Goal: Use online tool/utility: Utilize a website feature to perform a specific function

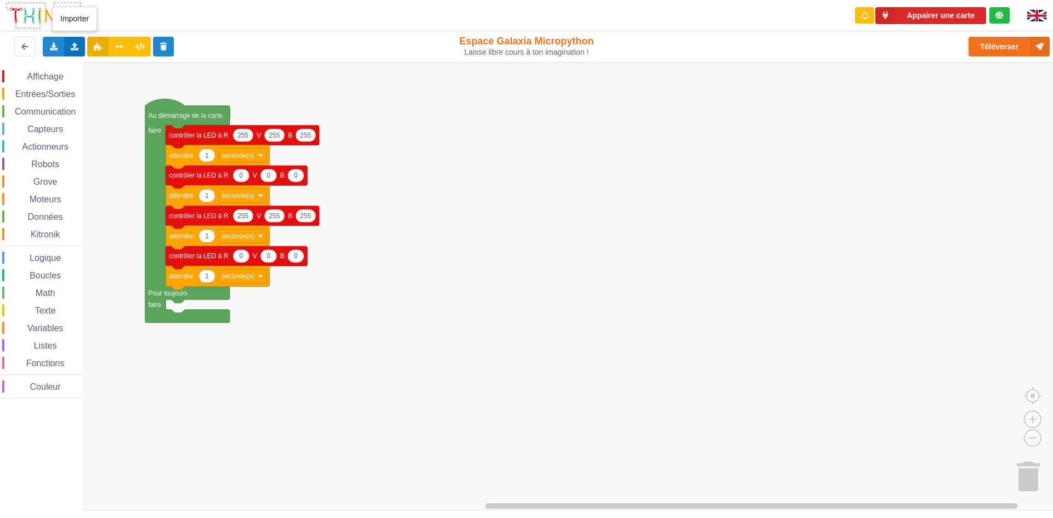
click at [81, 50] on div "Importer un assemblage de blocs Importer du code Python" at bounding box center [74, 47] width 21 height 20
click at [114, 66] on span "Importer un assemblage de blocs" at bounding box center [151, 67] width 114 height 9
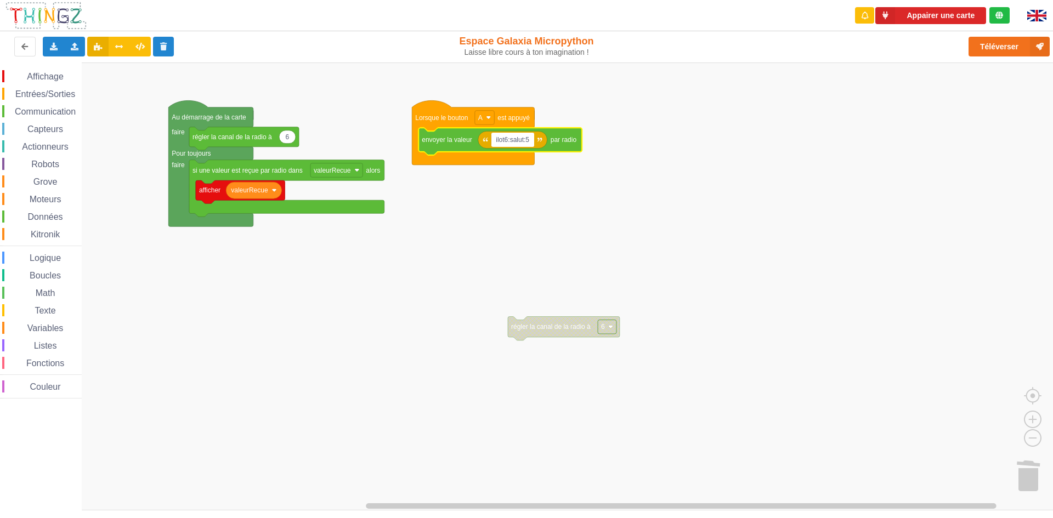
click at [524, 139] on input "ilot6:salut:5" at bounding box center [512, 140] width 43 height 14
click at [508, 140] on input "ilot6:salut :5" at bounding box center [513, 140] width 45 height 14
click at [494, 139] on input "ilot :salut :5" at bounding box center [512, 140] width 43 height 14
type input "6 ilot :salut :5"
drag, startPoint x: 508, startPoint y: 139, endPoint x: 495, endPoint y: 143, distance: 13.9
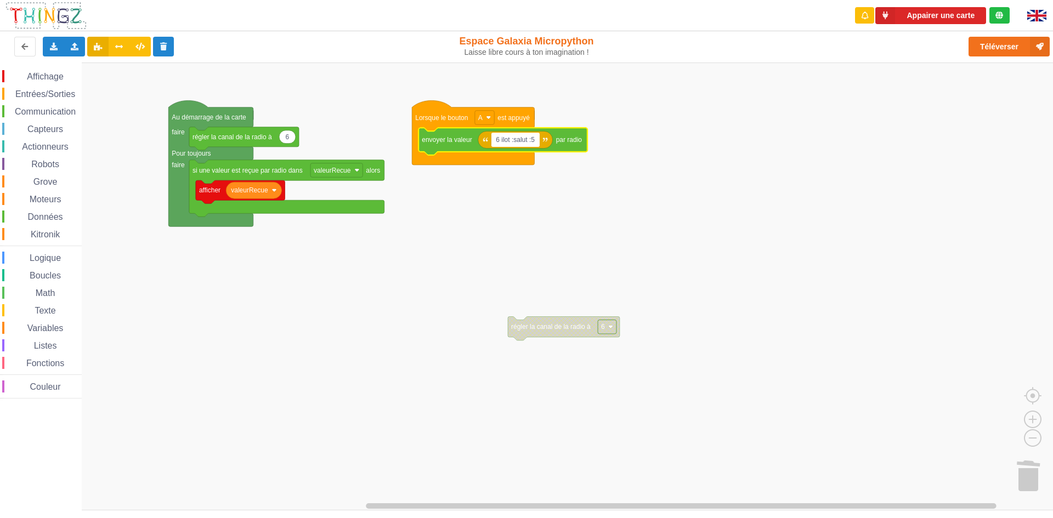
click at [495, 143] on input "6 ilot :salut :5" at bounding box center [515, 140] width 48 height 14
click at [548, 287] on rect "Espace de travail de Blocky" at bounding box center [530, 287] width 1061 height 448
click at [498, 141] on text "6 ilot :salut :5" at bounding box center [514, 140] width 39 height 8
click at [500, 143] on input "6 ilot :salut :5" at bounding box center [515, 140] width 48 height 14
click at [505, 143] on input "ilot :salut :5" at bounding box center [513, 140] width 44 height 14
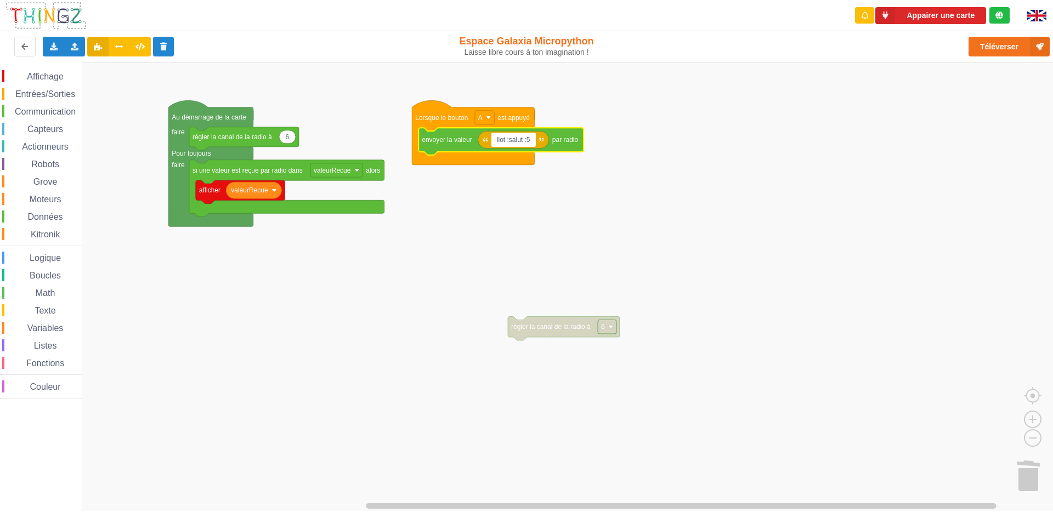
click at [508, 140] on input "ilot :salut :5" at bounding box center [513, 140] width 44 height 14
click at [532, 141] on input "ilot 6 :salut :5" at bounding box center [516, 140] width 50 height 14
click at [533, 136] on input "ilot 6 :salut :5" at bounding box center [516, 140] width 50 height 14
click at [534, 141] on input "ilot 6 :salut :5" at bounding box center [516, 140] width 50 height 14
click at [516, 139] on input "ilot 6 :salut :ilot 5" at bounding box center [522, 140] width 63 height 14
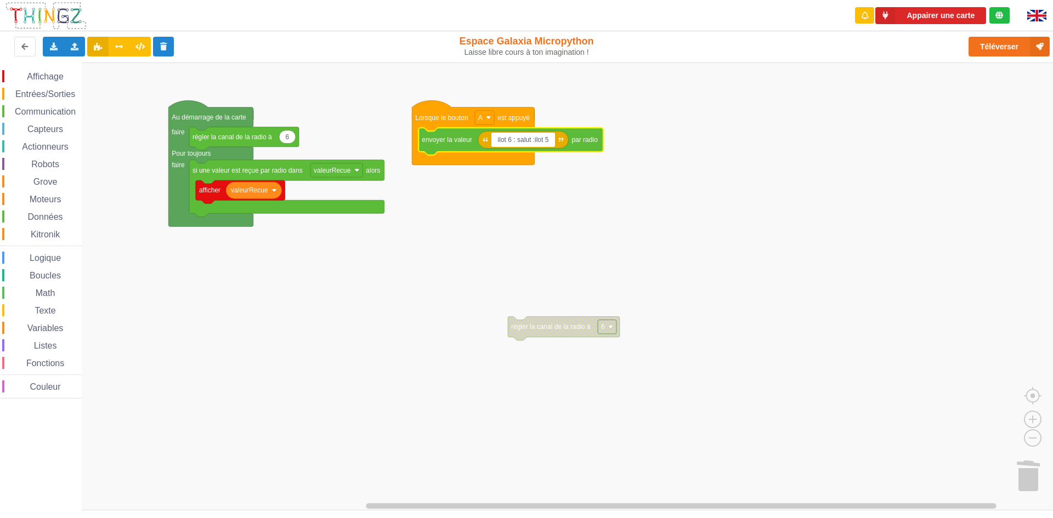
click at [536, 142] on input "ilot 6 : salut :ilot 5" at bounding box center [523, 140] width 64 height 14
click at [535, 141] on input "ilot 6 : salut :ilot 5" at bounding box center [523, 140] width 64 height 14
click at [968, 10] on button "Appairer une carte" at bounding box center [930, 15] width 111 height 17
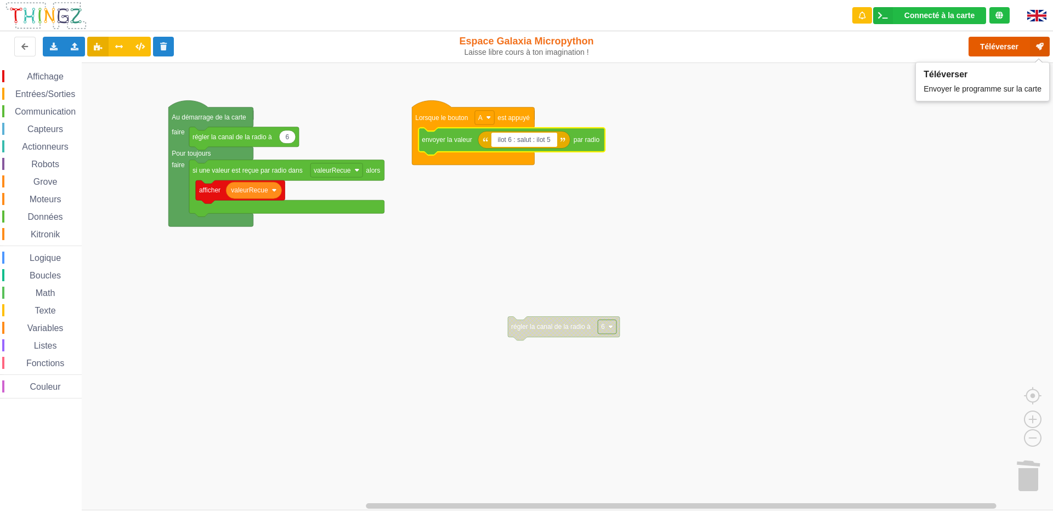
click at [1003, 44] on button "Téléverser" at bounding box center [1009, 47] width 81 height 20
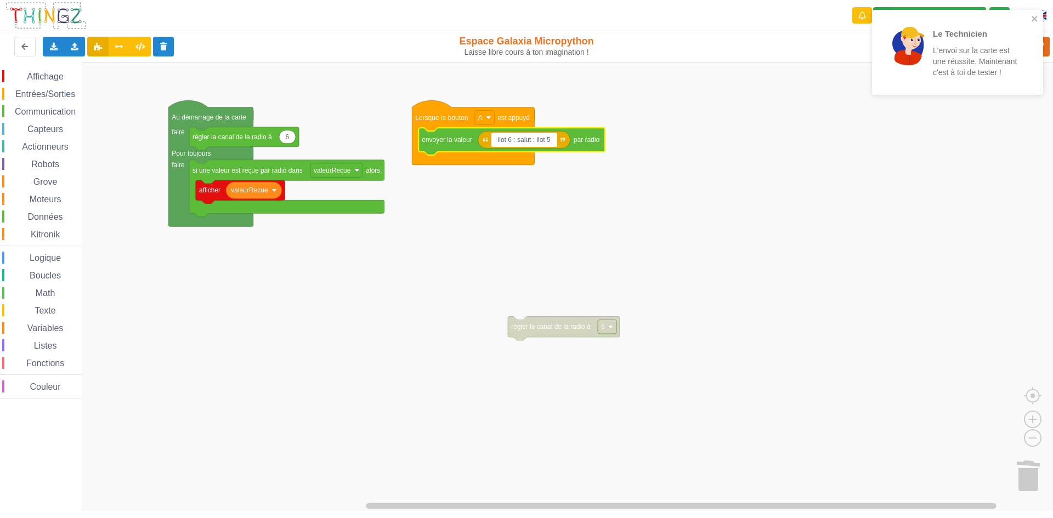
click at [1036, 12] on div "Le Technicien L'envoi sur la carte est une réussite. Maintenant c'est à toi de …" at bounding box center [957, 52] width 171 height 85
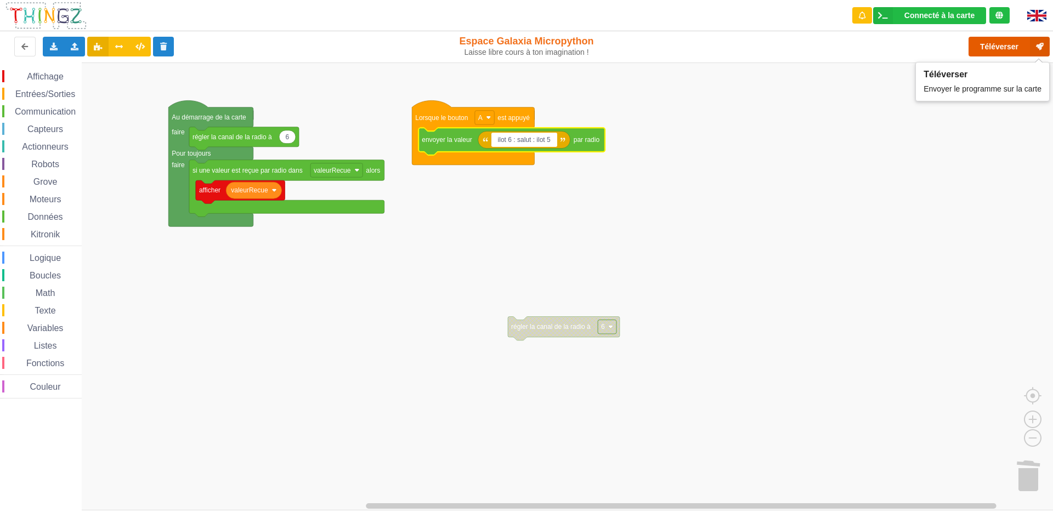
click at [988, 43] on button "Téléverser" at bounding box center [1009, 47] width 81 height 20
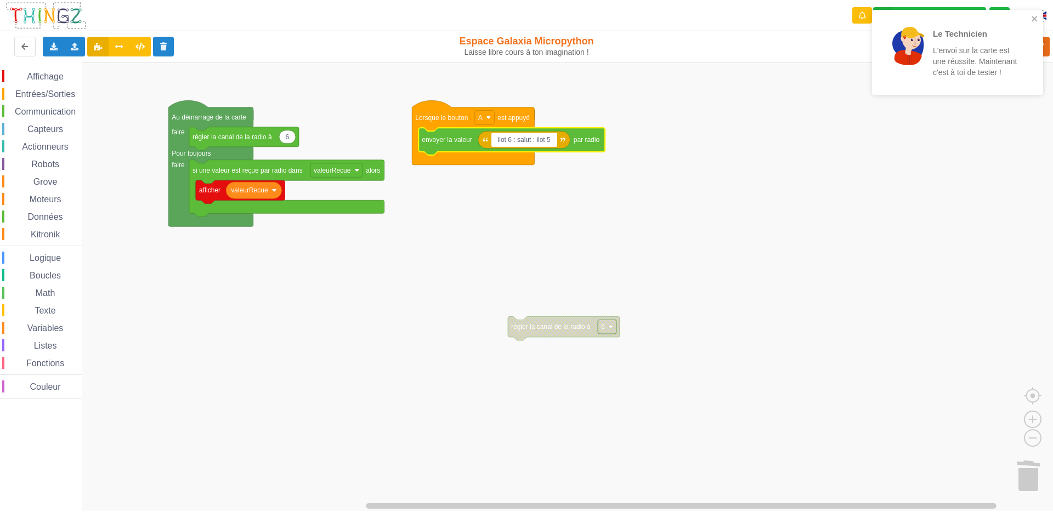
drag, startPoint x: 531, startPoint y: 141, endPoint x: 518, endPoint y: 142, distance: 13.2
click at [518, 142] on input "ilot 6 : salut : ilot 5" at bounding box center [524, 140] width 66 height 14
drag, startPoint x: 532, startPoint y: 141, endPoint x: 517, endPoint y: 149, distance: 17.4
click at [517, 149] on body "Le Technicien L'envoi sur la carte est une réussite. Maintenant c'est à toi de …" at bounding box center [526, 259] width 1053 height 518
click at [1037, 13] on div "Le Technicien L'envoi sur la carte est une réussite. Maintenant c'est à toi de …" at bounding box center [957, 52] width 171 height 85
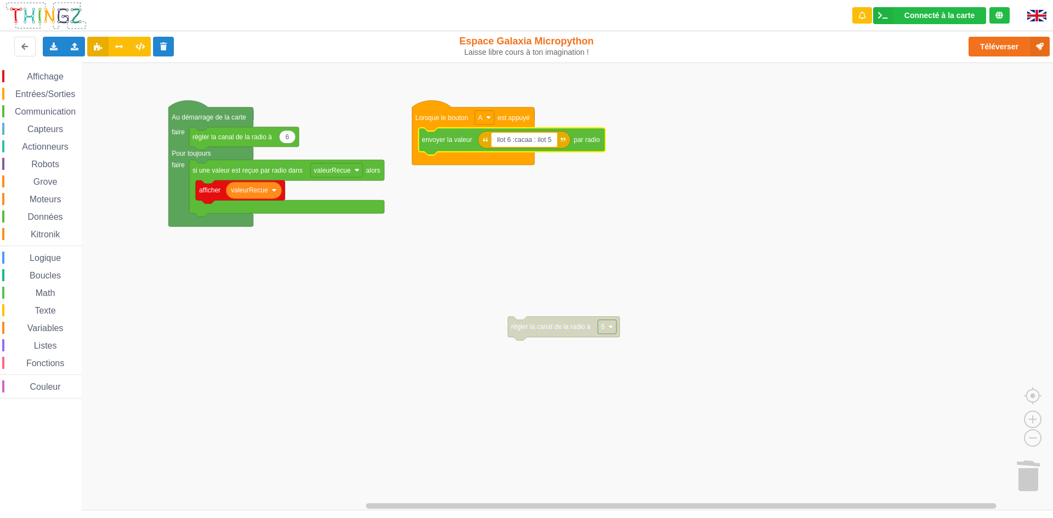
click at [1025, 41] on div "Le Technicien L'envoi sur la carte est une réussite. Maintenant c'est à toi de …" at bounding box center [526, 251] width 1069 height 518
click at [1006, 46] on button "Téléverser" at bounding box center [1009, 47] width 81 height 20
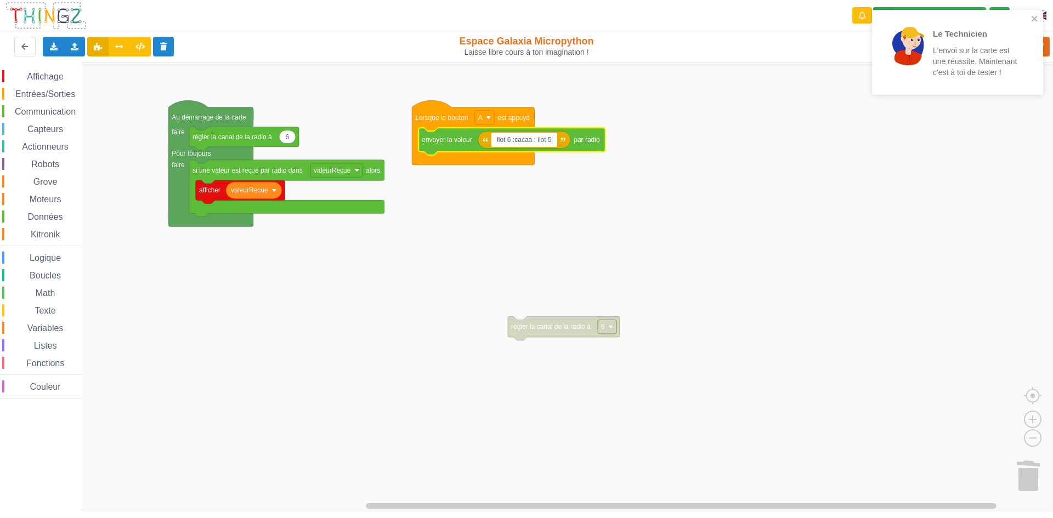
drag, startPoint x: 533, startPoint y: 141, endPoint x: 516, endPoint y: 144, distance: 17.2
click at [516, 144] on input "ilot 6 :cacaa : ilot 5" at bounding box center [524, 140] width 66 height 14
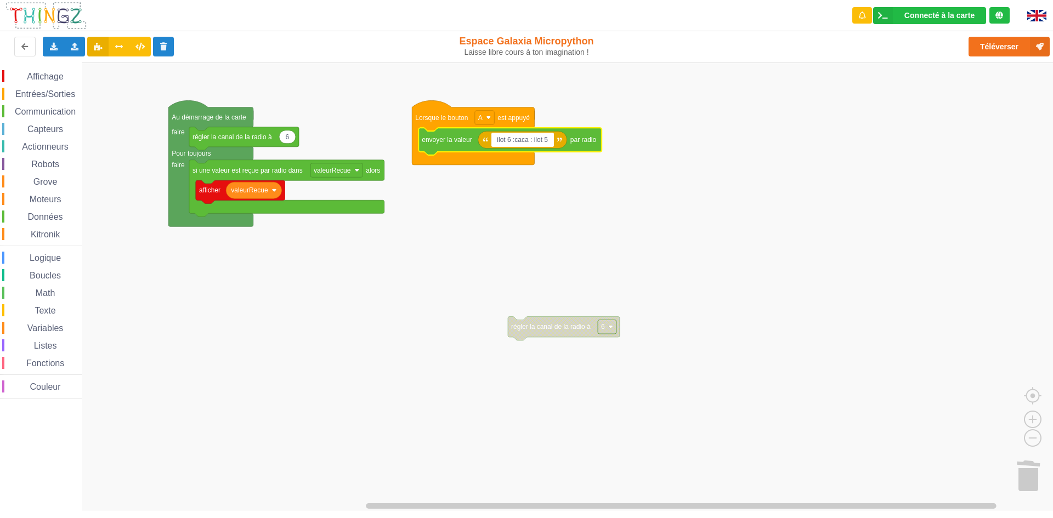
type input "ilot 6 :cacaa : ilot 5"
click at [1002, 49] on button "Téléverser" at bounding box center [1009, 47] width 81 height 20
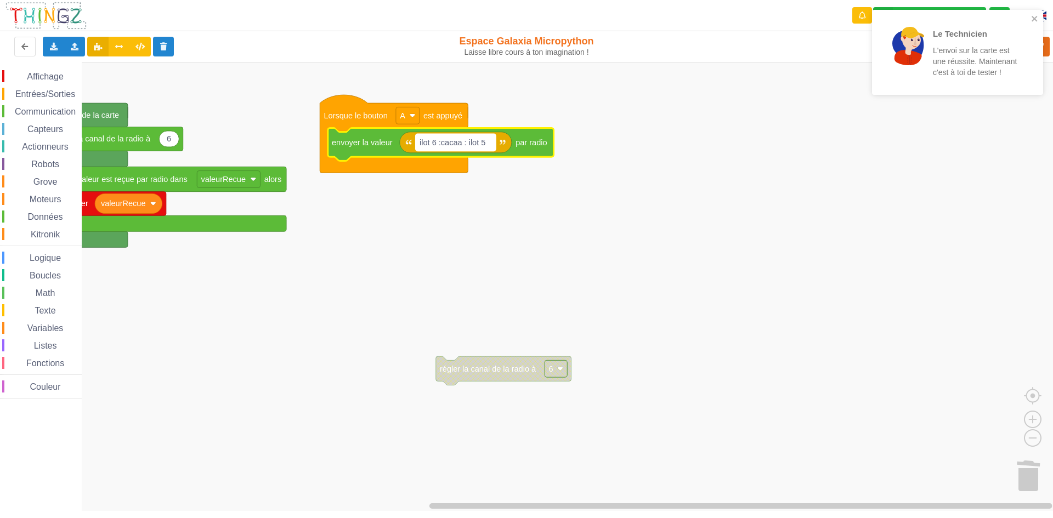
click at [461, 143] on text "ilot 6 :cacaa : ilot 5" at bounding box center [453, 142] width 66 height 9
click at [462, 143] on input "ilot 6 :cacaa : ilot 5" at bounding box center [456, 142] width 80 height 17
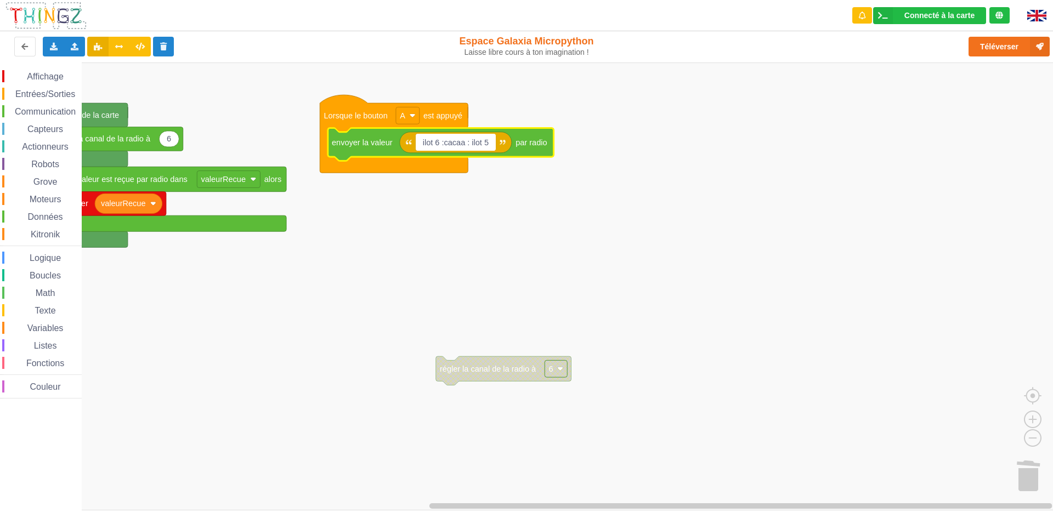
drag, startPoint x: 467, startPoint y: 143, endPoint x: 445, endPoint y: 146, distance: 22.2
click at [445, 146] on input "ilot 6 :cacaa : ilot 5" at bounding box center [456, 142] width 80 height 17
type input "ilot 6 :alice : ilot 5"
click at [989, 42] on button "Téléverser" at bounding box center [1009, 47] width 81 height 20
click at [453, 144] on text "ilot 6 :alice : ilot 5" at bounding box center [450, 142] width 61 height 9
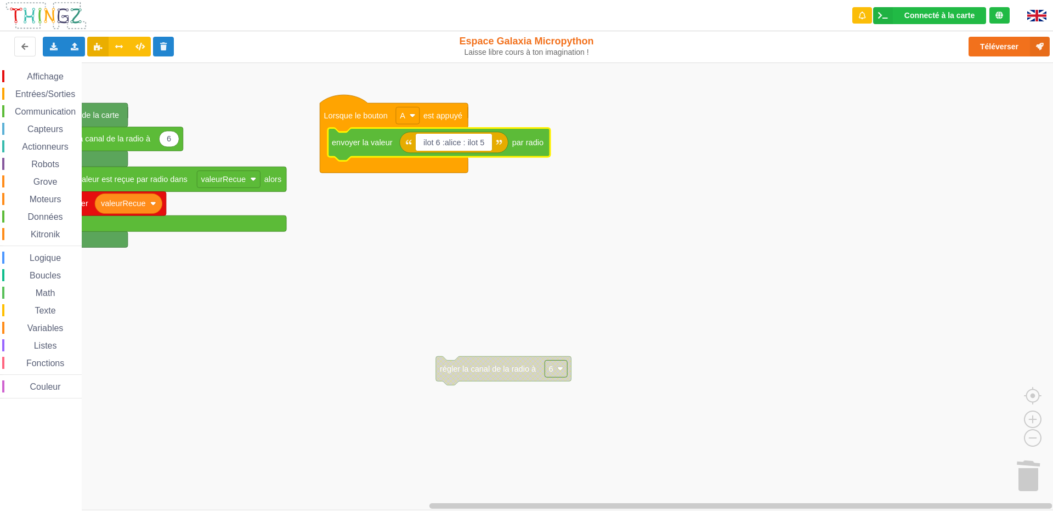
click at [456, 143] on input "ilot 6 :alice : ilot 5" at bounding box center [454, 142] width 77 height 17
drag, startPoint x: 461, startPoint y: 145, endPoint x: 448, endPoint y: 148, distance: 13.4
click at [448, 148] on input "ilot 6 :alice : ilot 5" at bounding box center [454, 142] width 77 height 17
type input "ilot 6 :radia : ilot 5"
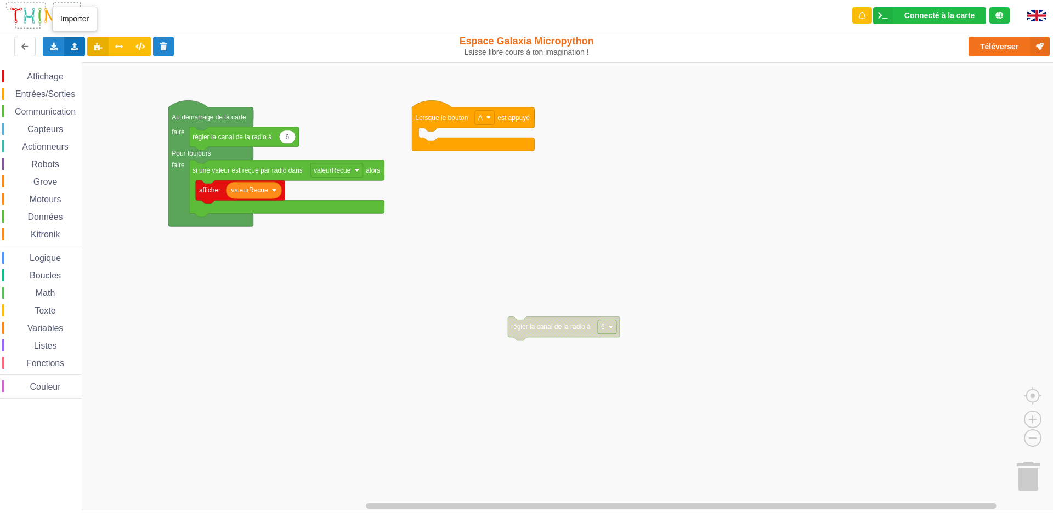
click at [72, 48] on icon at bounding box center [74, 46] width 9 height 7
click at [114, 63] on span "Importer un assemblage de blocs" at bounding box center [151, 67] width 114 height 9
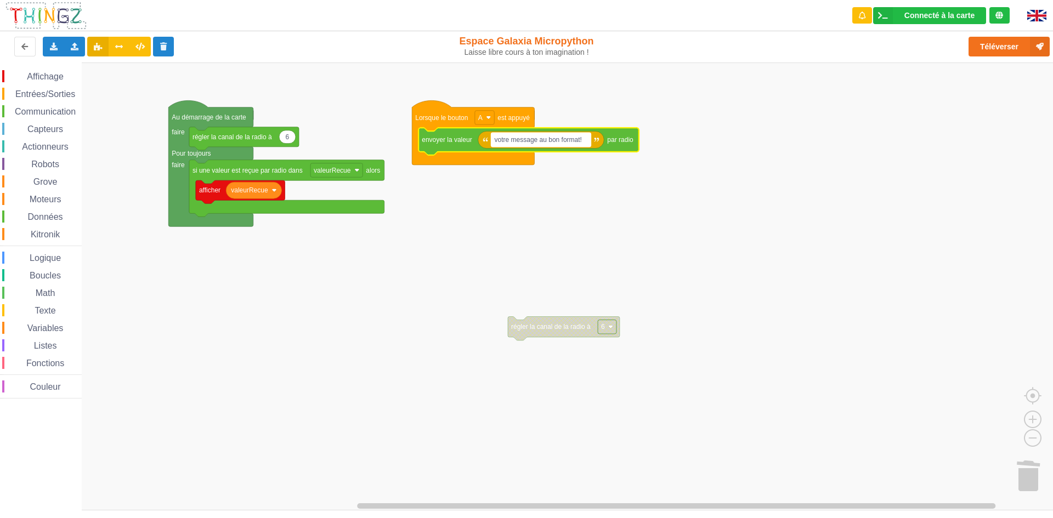
click at [574, 138] on text "votre message au bon format!" at bounding box center [538, 140] width 87 height 8
click at [1002, 37] on button "Téléverser" at bounding box center [1009, 47] width 81 height 20
drag, startPoint x: 529, startPoint y: 140, endPoint x: 511, endPoint y: 144, distance: 18.5
click at [511, 144] on input "6ilot :kakou: ilot 5" at bounding box center [522, 140] width 63 height 14
type input "6ilot :poulette en basquet: ilot 5"
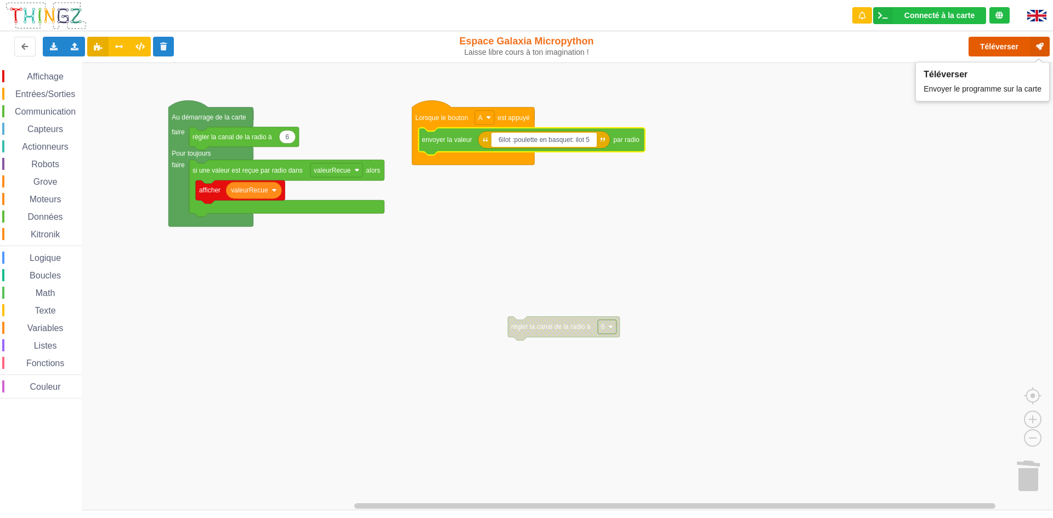
click at [993, 40] on button "Téléverser" at bounding box center [1009, 47] width 81 height 20
